Goal: Transaction & Acquisition: Purchase product/service

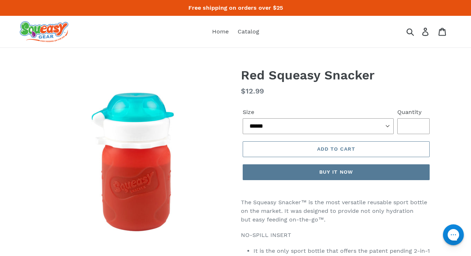
scroll to position [2, 0]
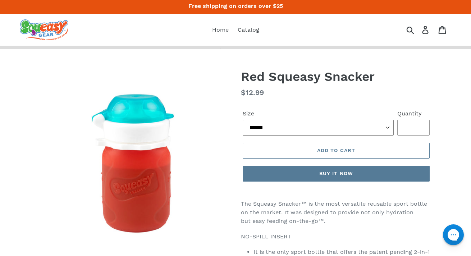
click at [255, 128] on select "****** **** *****" at bounding box center [318, 128] width 151 height 16
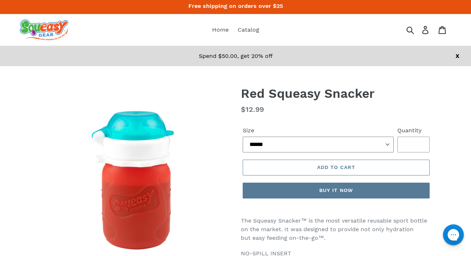
select select "****"
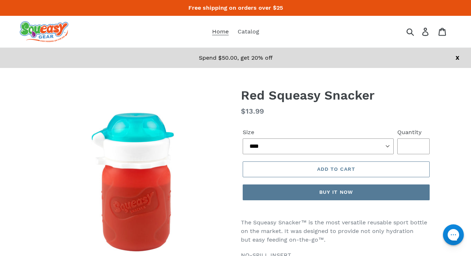
click at [218, 31] on span "Home" at bounding box center [220, 31] width 17 height 7
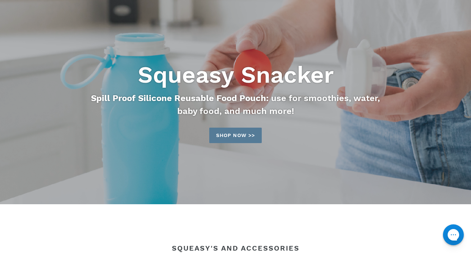
scroll to position [53, 0]
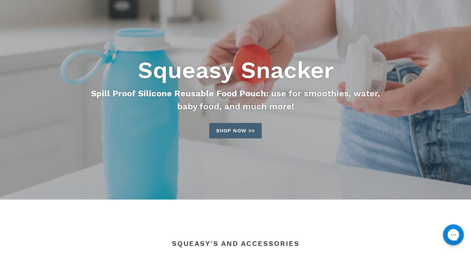
click at [228, 131] on link "Shop now >>" at bounding box center [235, 130] width 52 height 15
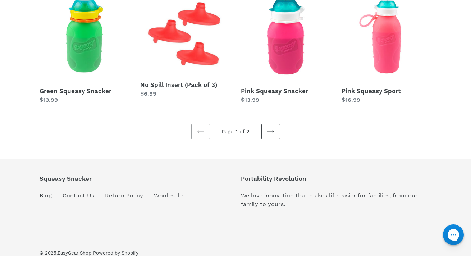
scroll to position [277, 0]
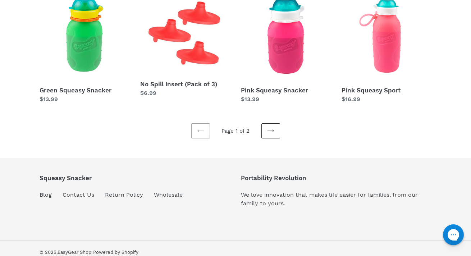
click at [266, 134] on link "Next page" at bounding box center [270, 130] width 19 height 15
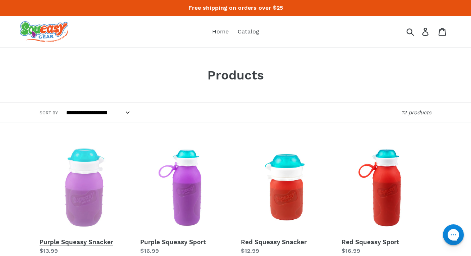
click at [85, 195] on link "Purple Squeasy Snacker" at bounding box center [85, 199] width 90 height 112
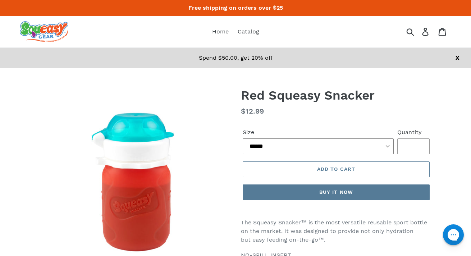
click at [282, 138] on select "****** **** *****" at bounding box center [318, 146] width 151 height 16
select select "****"
click at [251, 30] on span "Catalog" at bounding box center [249, 31] width 22 height 7
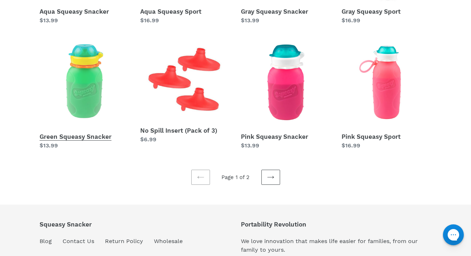
scroll to position [235, 0]
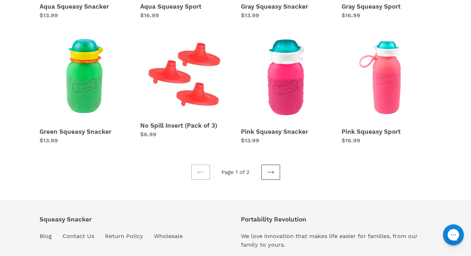
click at [269, 170] on icon at bounding box center [270, 172] width 7 height 7
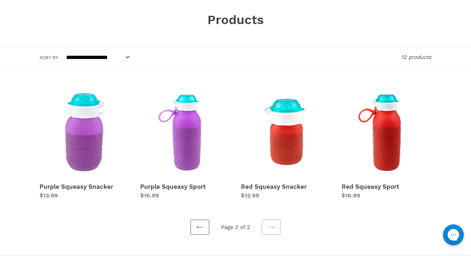
scroll to position [93, 0]
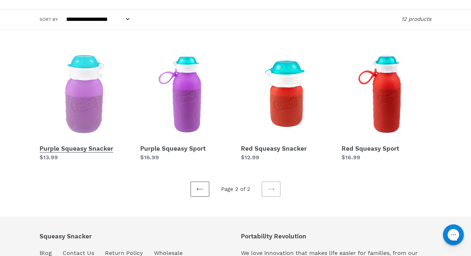
click at [83, 101] on link "Purple Squeasy Snacker" at bounding box center [85, 105] width 90 height 112
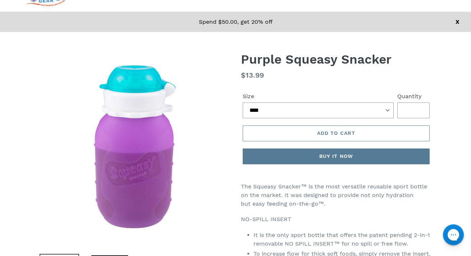
scroll to position [53, 0]
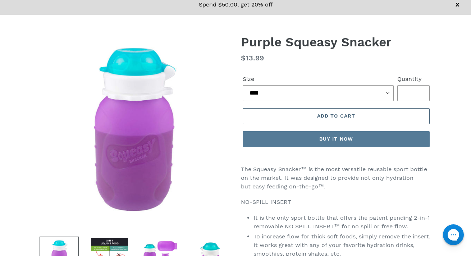
click at [325, 116] on span "Add to cart" at bounding box center [336, 116] width 38 height 6
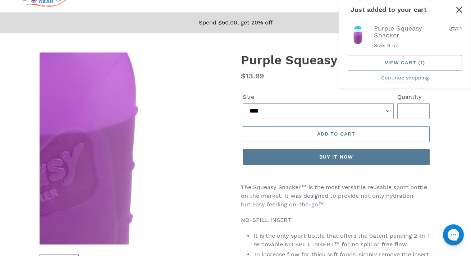
scroll to position [0, 0]
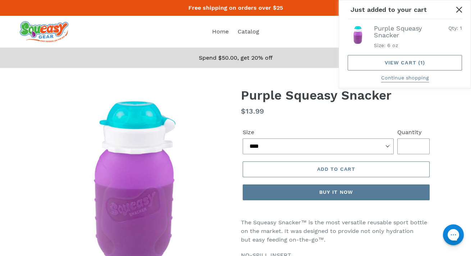
click at [350, 111] on dl "Regular price $13.99 Sale price $13.99 Sale Unit price / per" at bounding box center [336, 111] width 190 height 11
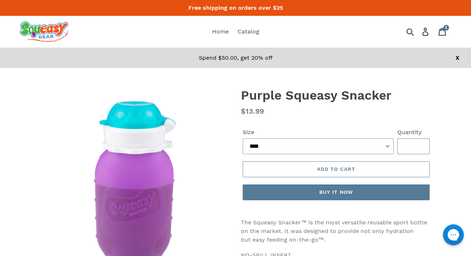
type input "*"
click at [419, 145] on input "*" at bounding box center [413, 146] width 32 height 16
click at [442, 34] on icon at bounding box center [442, 32] width 8 height 8
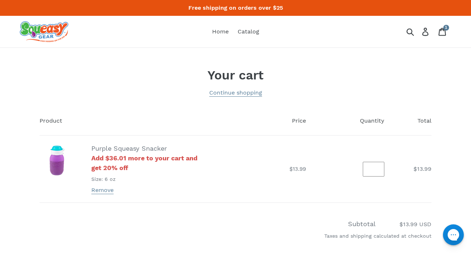
click at [374, 166] on input "*" at bounding box center [374, 169] width 22 height 15
type input "*"
click at [379, 167] on input "*" at bounding box center [374, 169] width 22 height 15
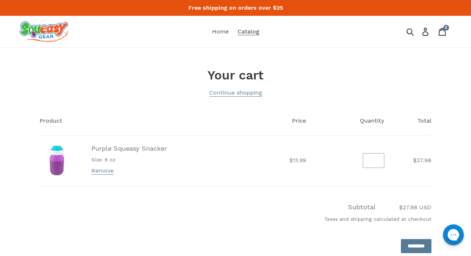
click at [247, 28] on link "Catalog" at bounding box center [248, 31] width 29 height 11
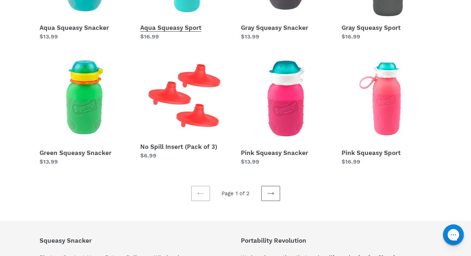
scroll to position [215, 0]
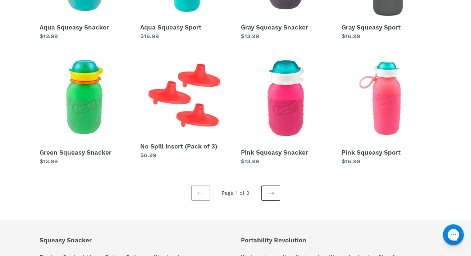
click at [275, 193] on link "Next page" at bounding box center [270, 192] width 19 height 15
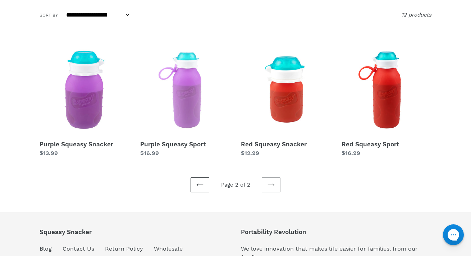
scroll to position [101, 0]
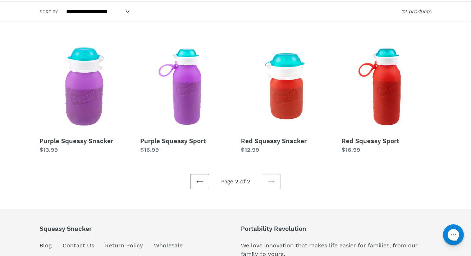
click at [203, 177] on link "Previous page" at bounding box center [199, 181] width 19 height 15
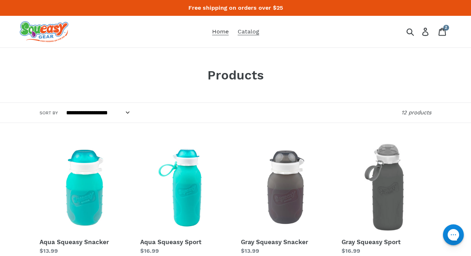
click at [219, 31] on span "Home" at bounding box center [220, 31] width 17 height 7
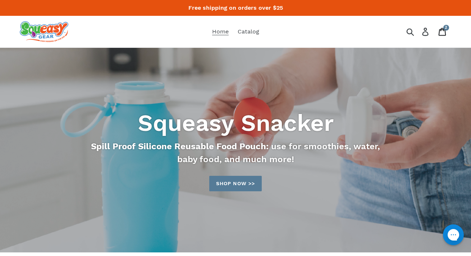
click at [443, 28] on div "2 items" at bounding box center [446, 28] width 6 height 6
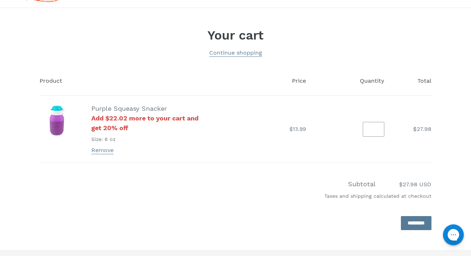
scroll to position [94, 0]
